Goal: Task Accomplishment & Management: Use online tool/utility

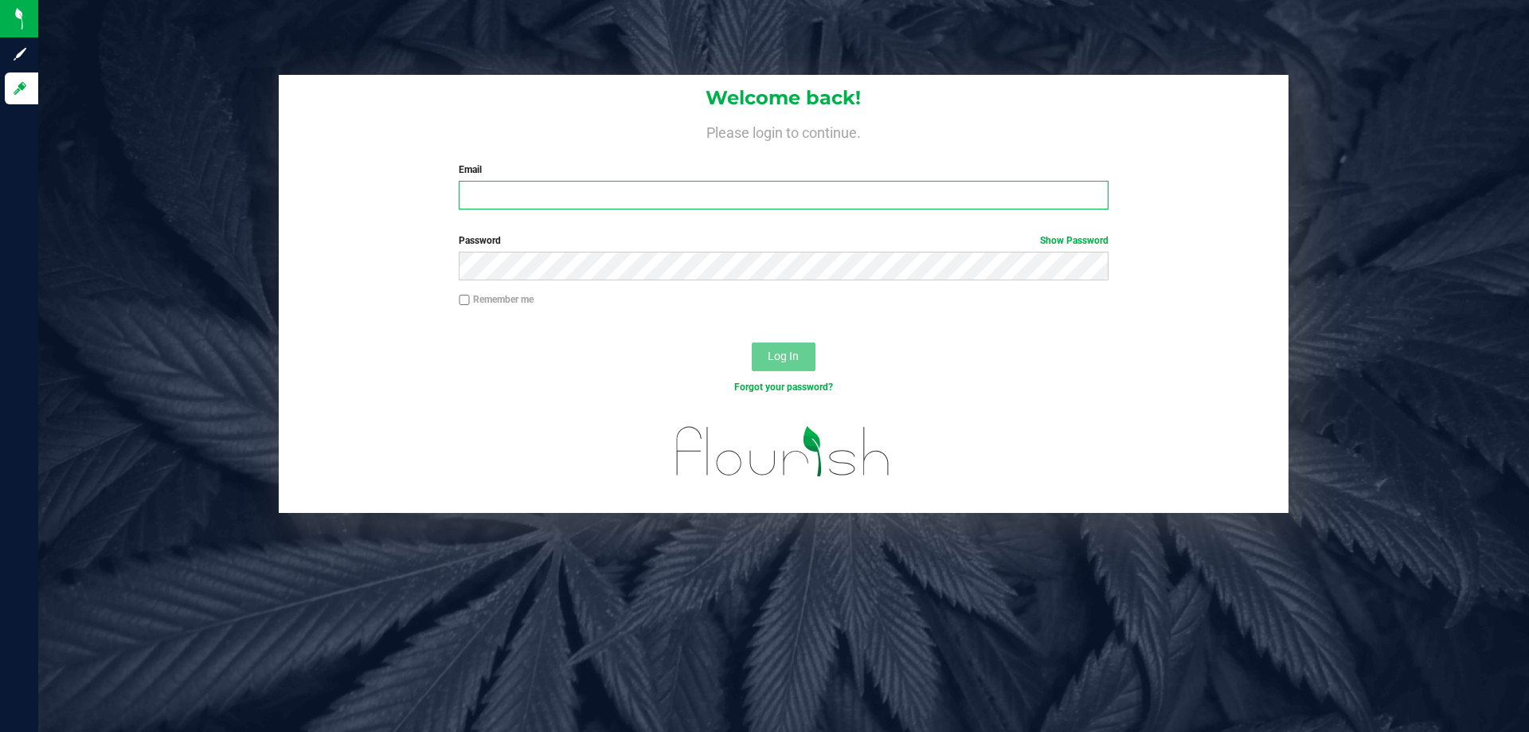
click at [495, 186] on input "Email" at bounding box center [783, 195] width 649 height 29
type input "iknight@liveparallel.com"
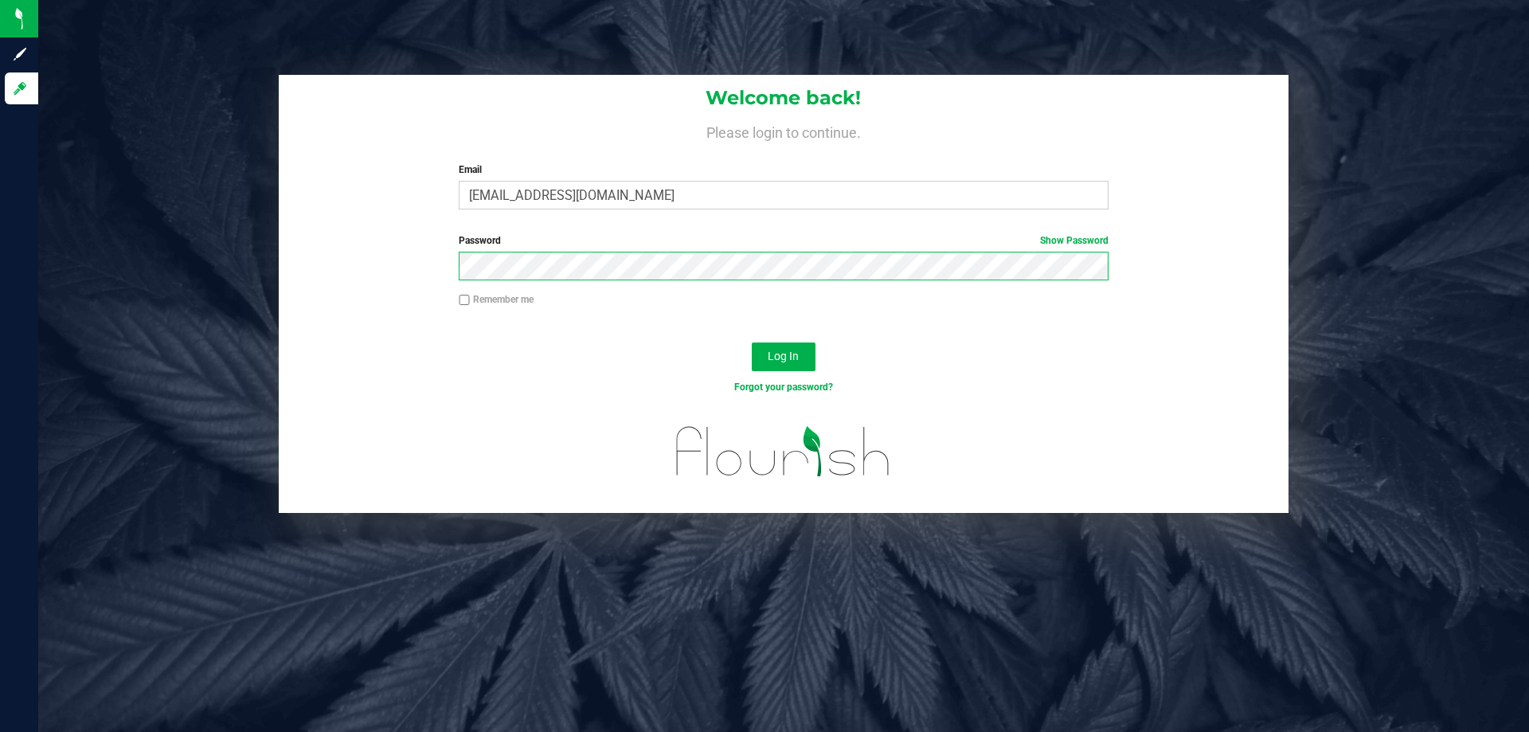
click at [752, 343] on button "Log In" at bounding box center [784, 357] width 64 height 29
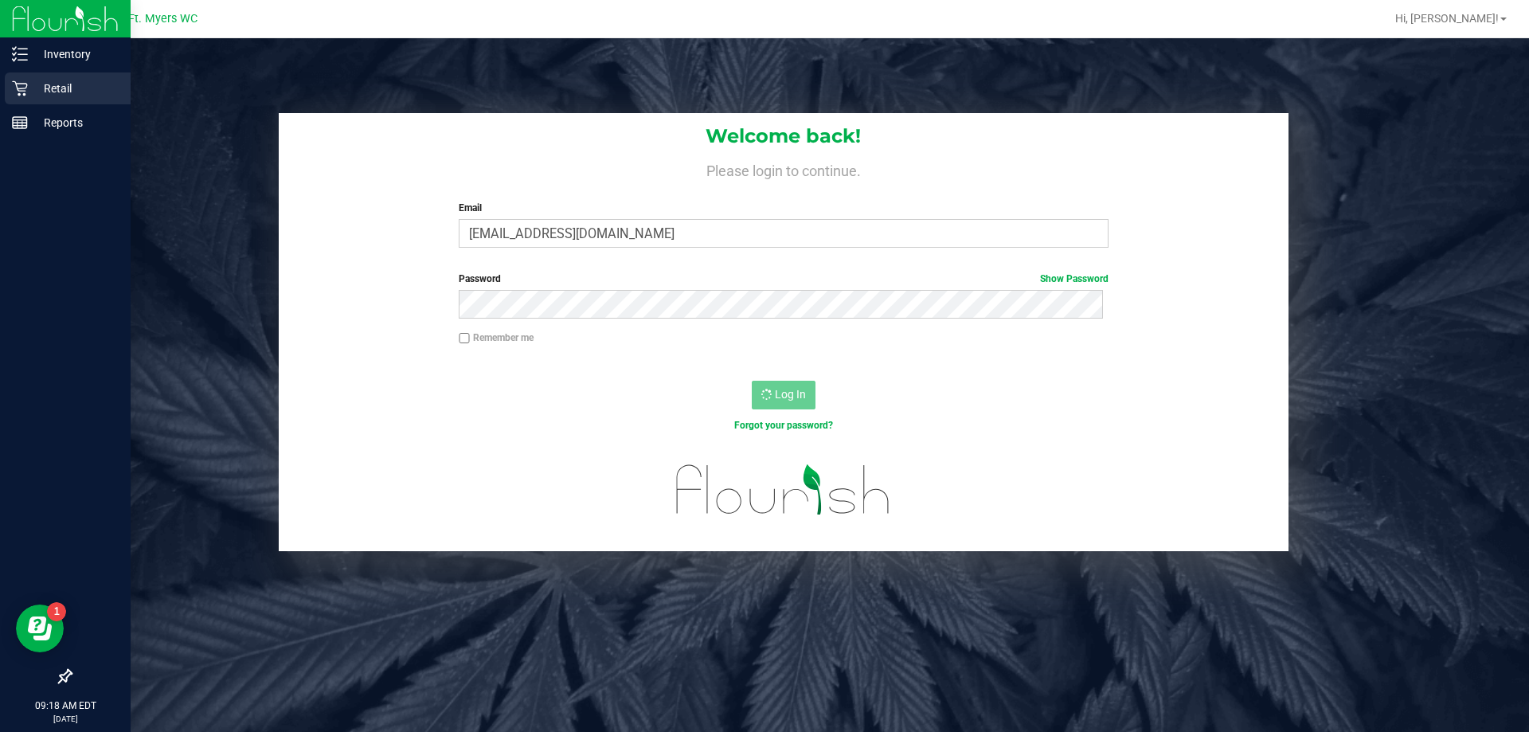
click at [47, 84] on p "Retail" at bounding box center [76, 88] width 96 height 19
click at [74, 57] on p "Inventory" at bounding box center [76, 54] width 96 height 19
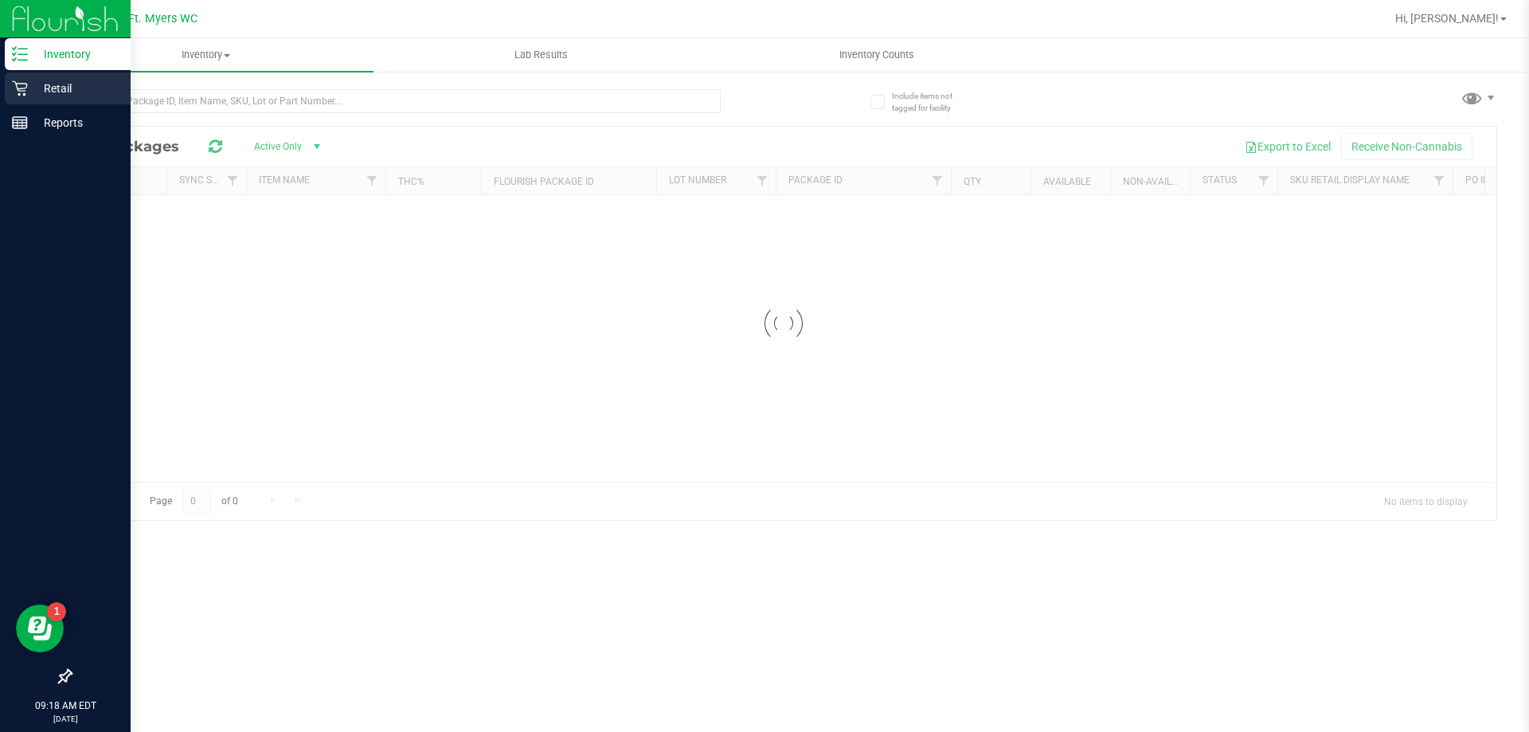
click at [26, 87] on icon at bounding box center [19, 88] width 15 height 15
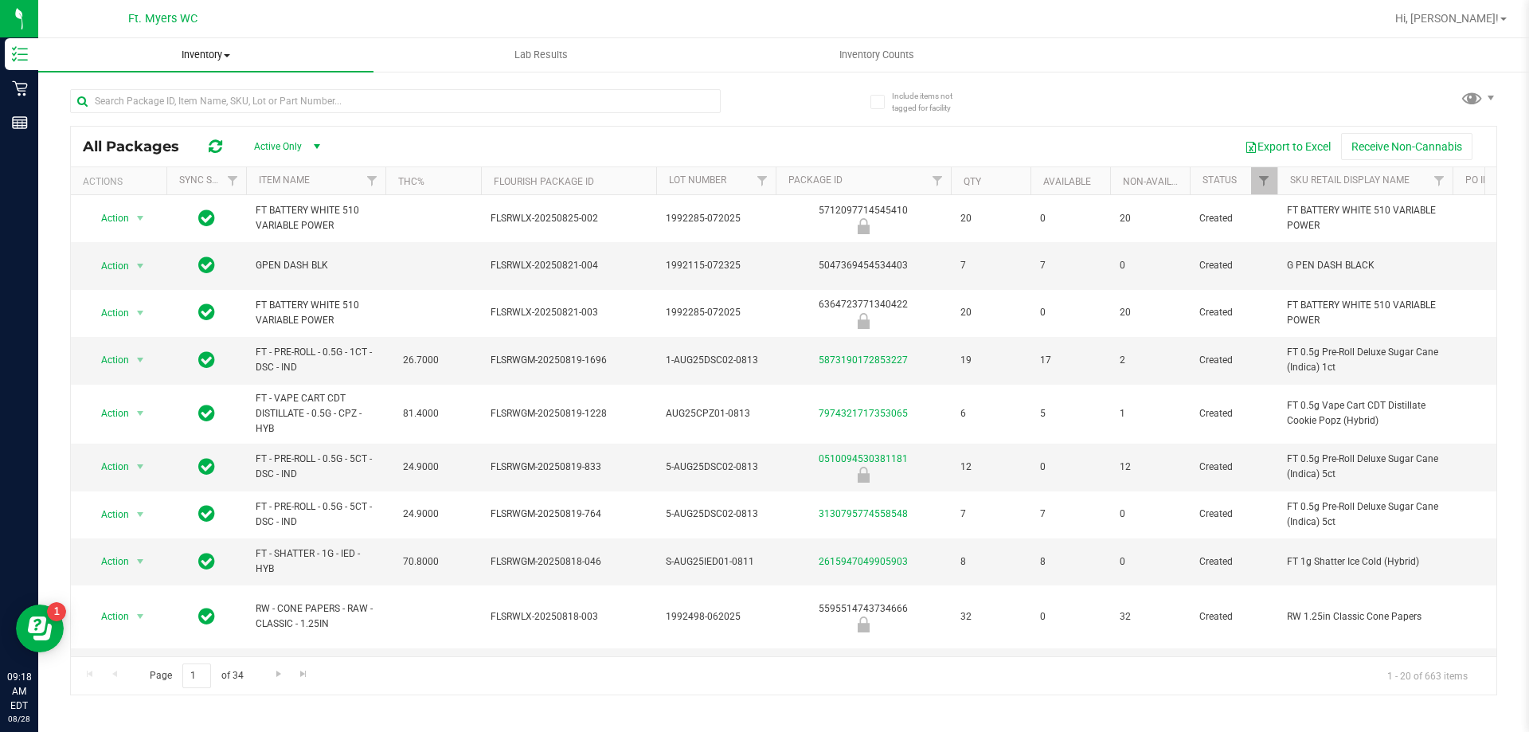
click at [206, 49] on span "Inventory" at bounding box center [205, 55] width 335 height 14
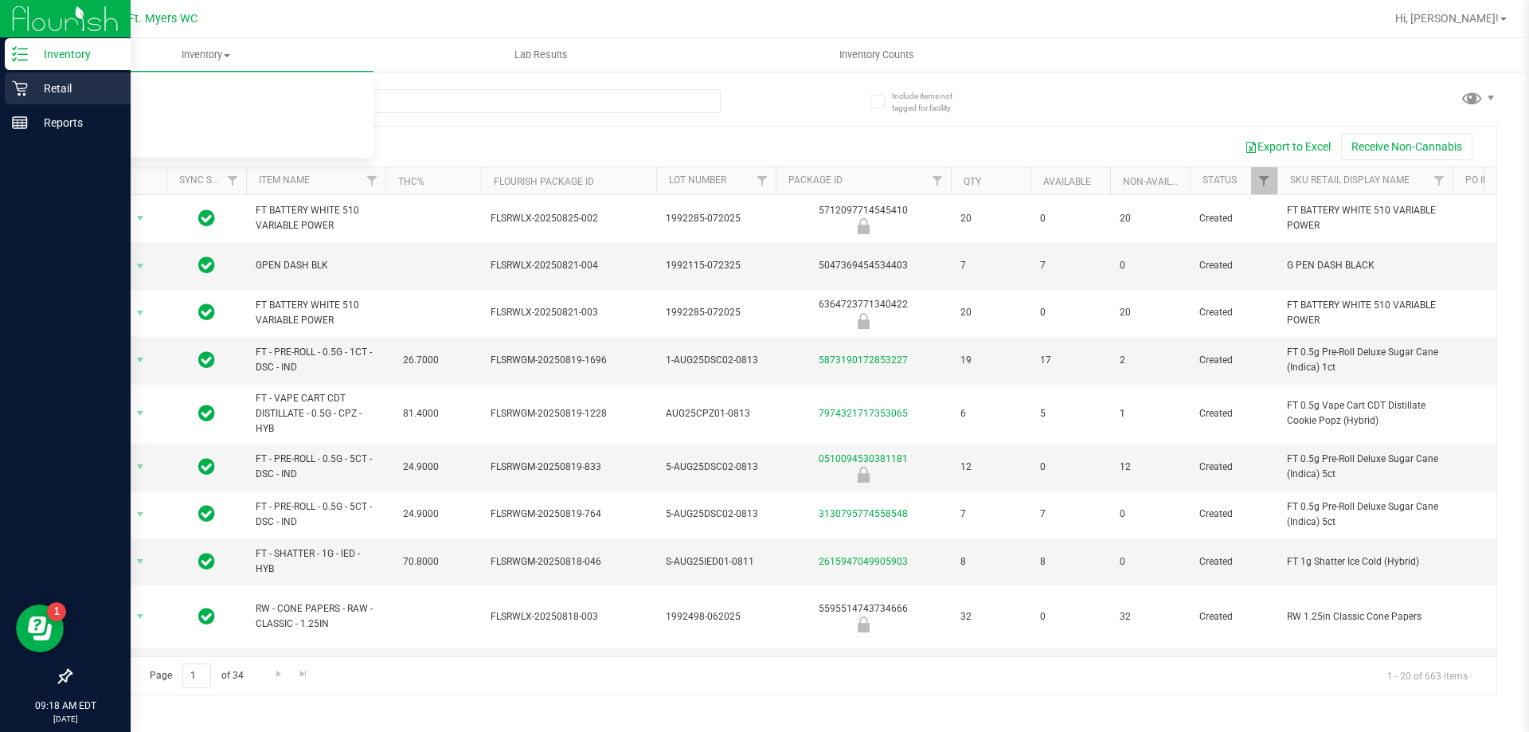
click at [32, 88] on p "Retail" at bounding box center [76, 88] width 96 height 19
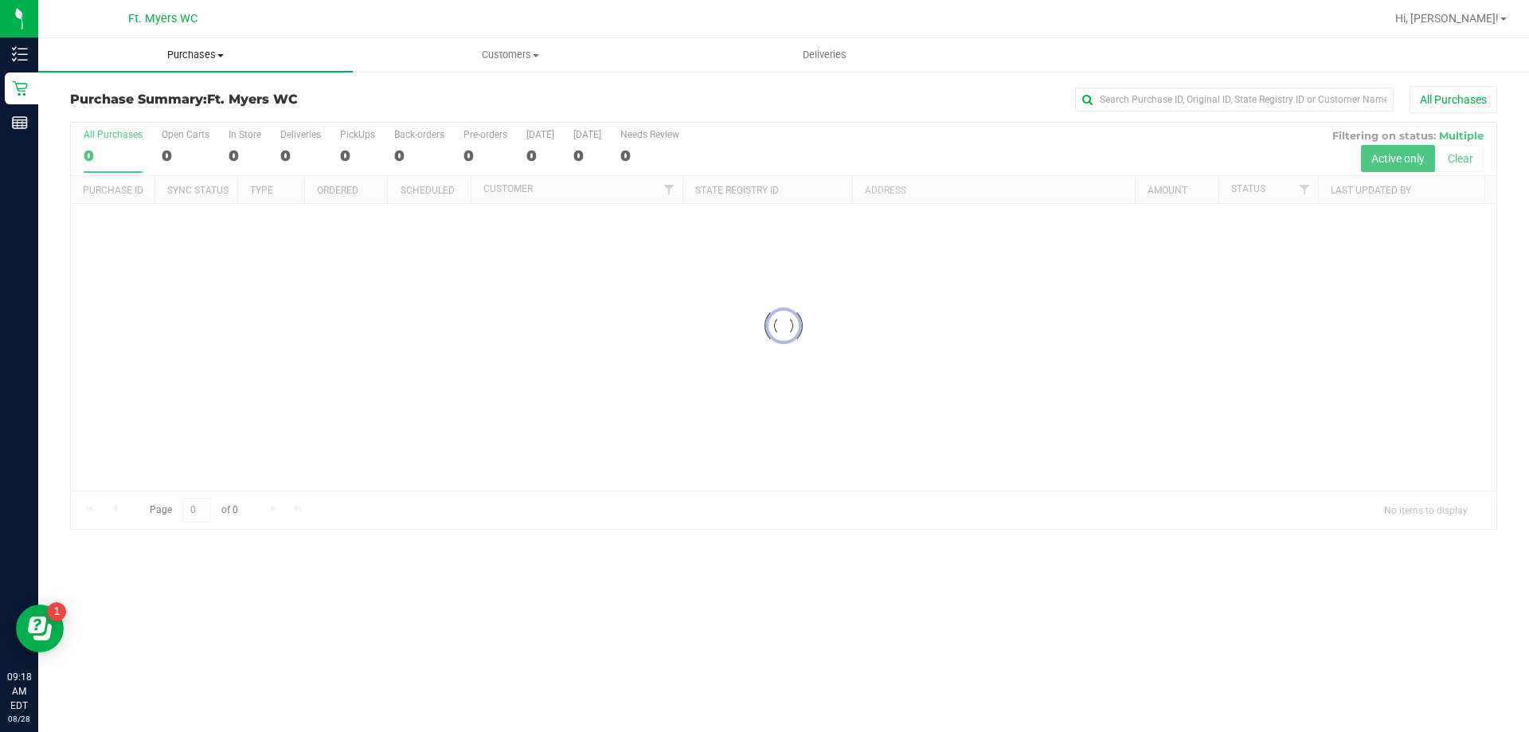
click at [193, 49] on span "Purchases" at bounding box center [195, 55] width 315 height 14
click at [170, 112] on li "Fulfillment" at bounding box center [195, 115] width 315 height 19
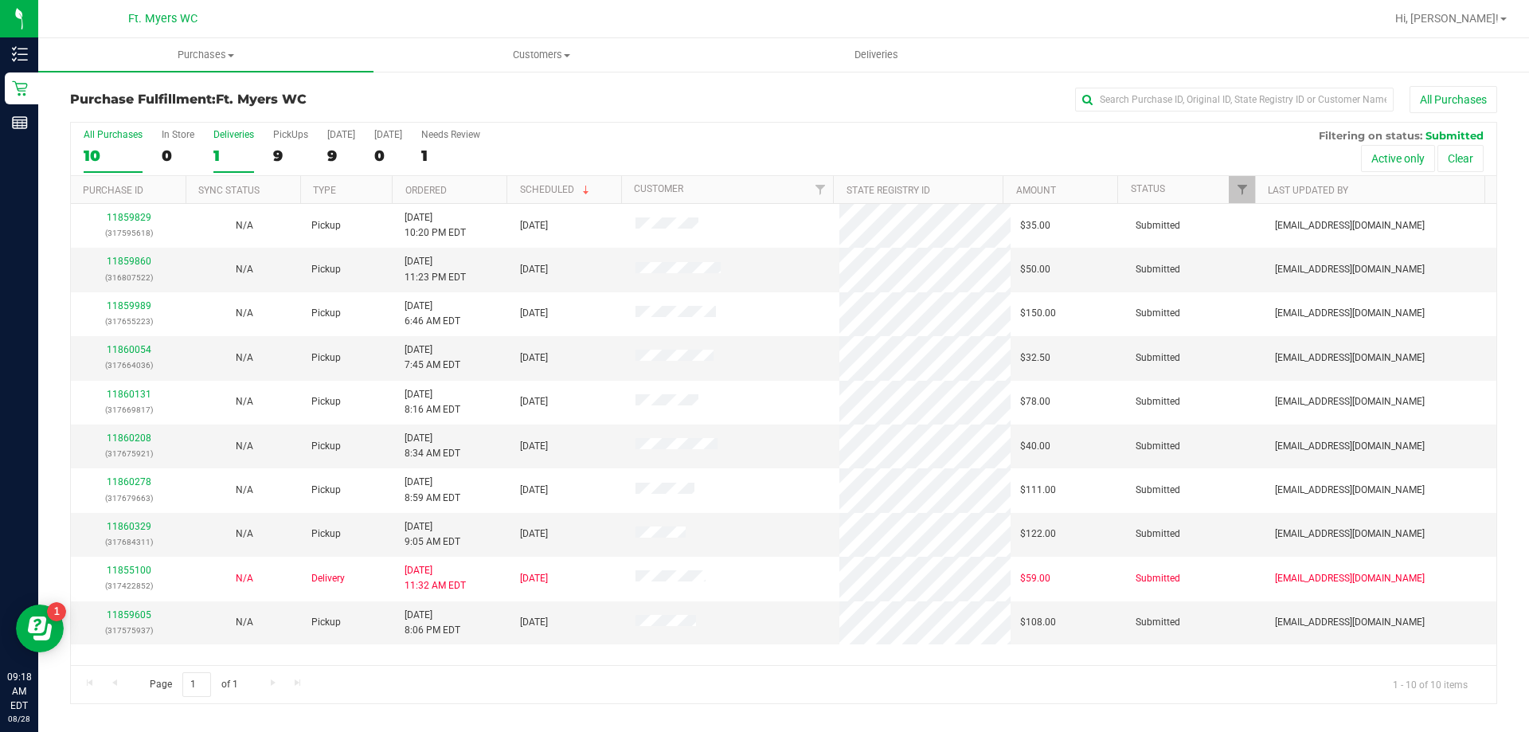
click at [237, 143] on label "Deliveries 1" at bounding box center [233, 151] width 41 height 44
click at [0, 0] on input "Deliveries 1" at bounding box center [0, 0] width 0 height 0
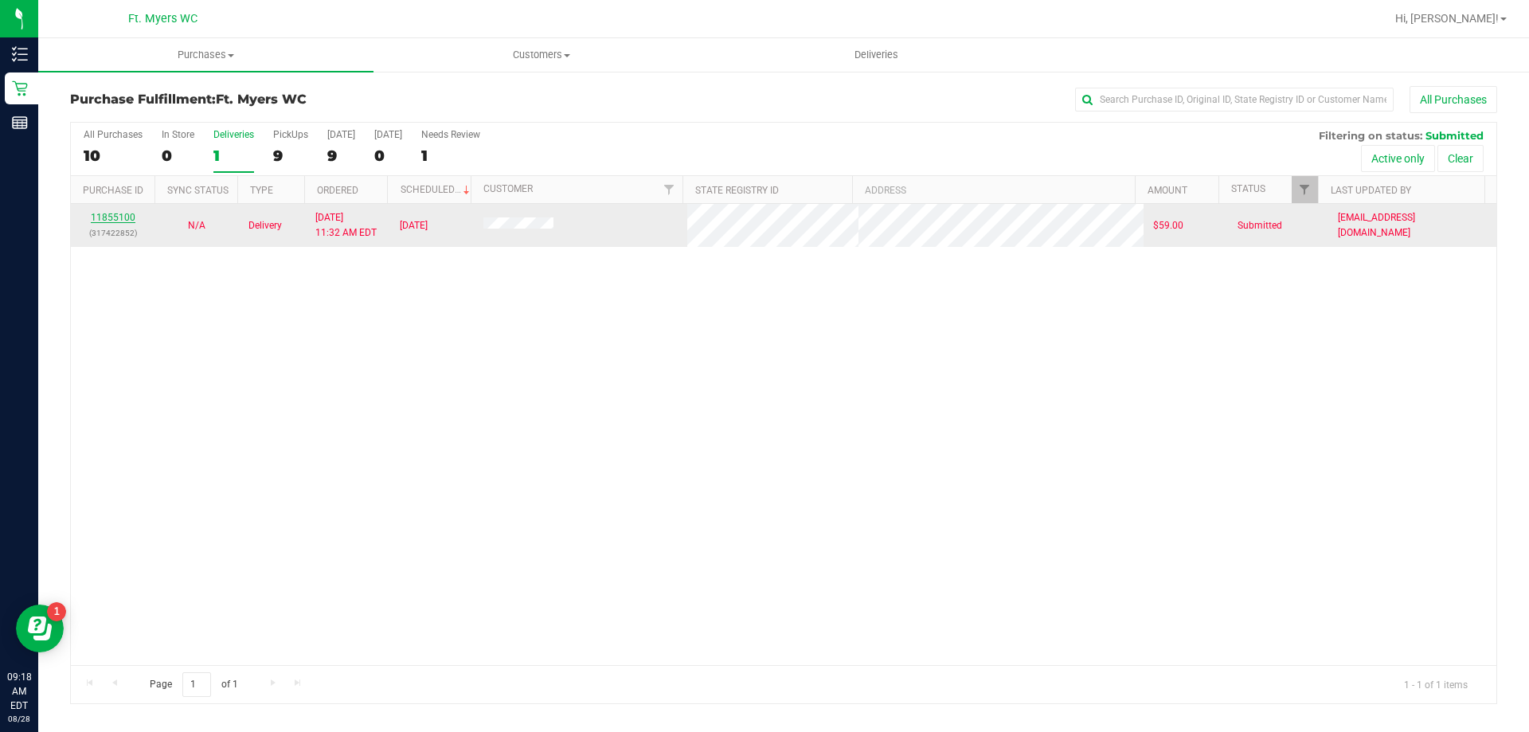
click at [112, 222] on link "11855100" at bounding box center [113, 217] width 45 height 11
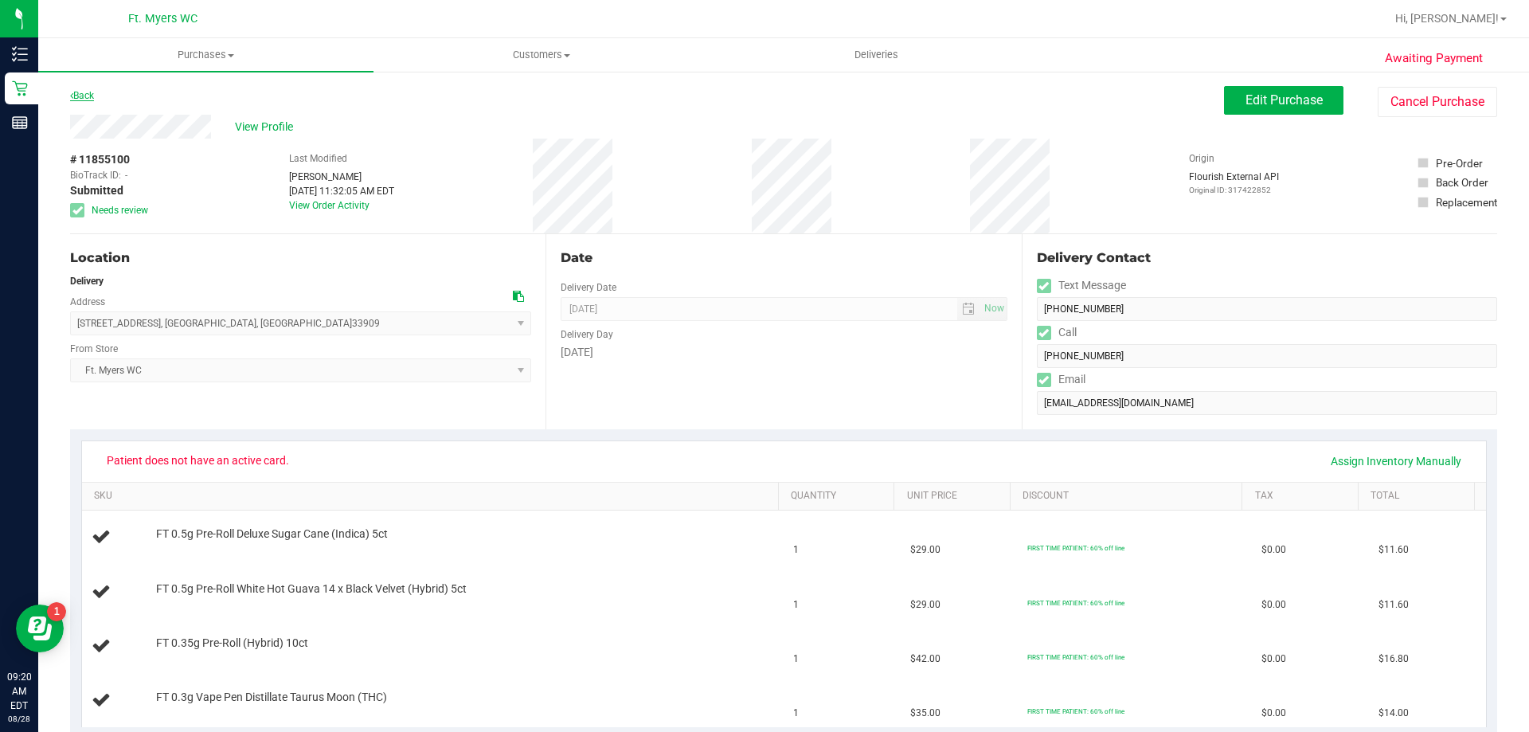
click at [77, 95] on link "Back" at bounding box center [82, 95] width 24 height 11
